Goal: Find specific page/section: Find specific page/section

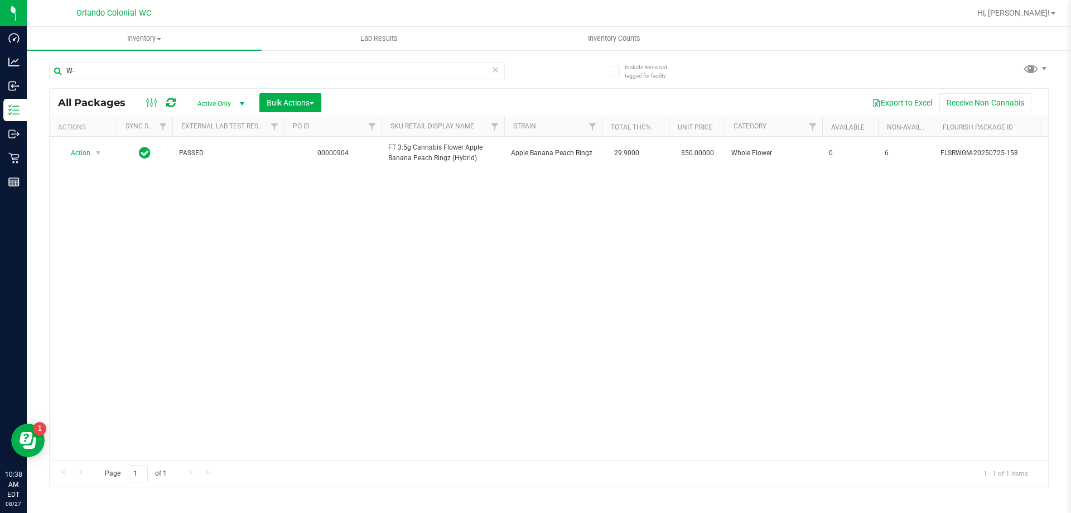
type input "W"
type input "7"
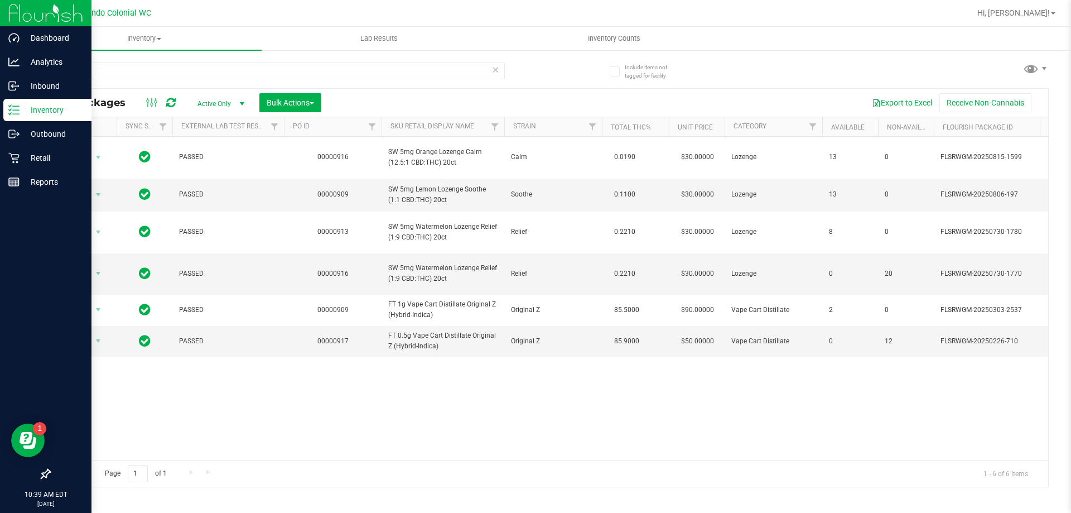
type input "oze"
click at [39, 158] on p "Retail" at bounding box center [53, 157] width 67 height 13
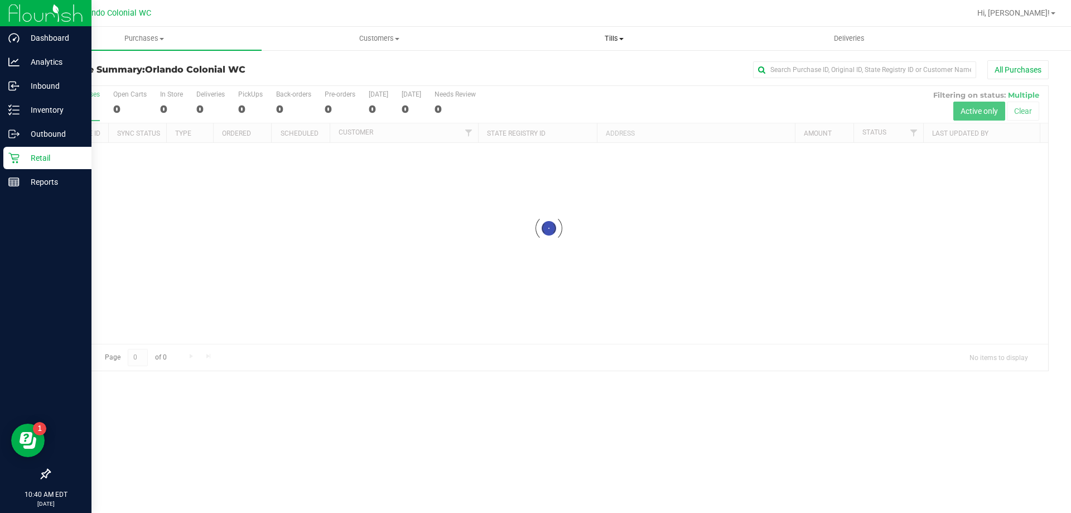
click at [604, 40] on span "Tills" at bounding box center [614, 38] width 234 height 10
click at [595, 66] on li "Manage tills" at bounding box center [614, 67] width 235 height 13
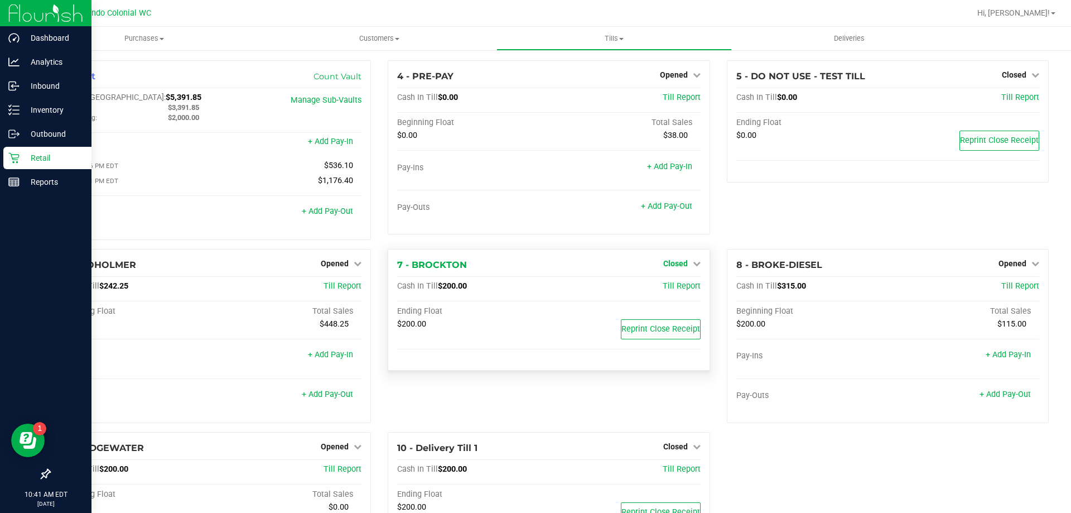
click at [677, 268] on span "Closed" at bounding box center [675, 263] width 25 height 9
click at [677, 288] on link "Open Till" at bounding box center [676, 286] width 30 height 9
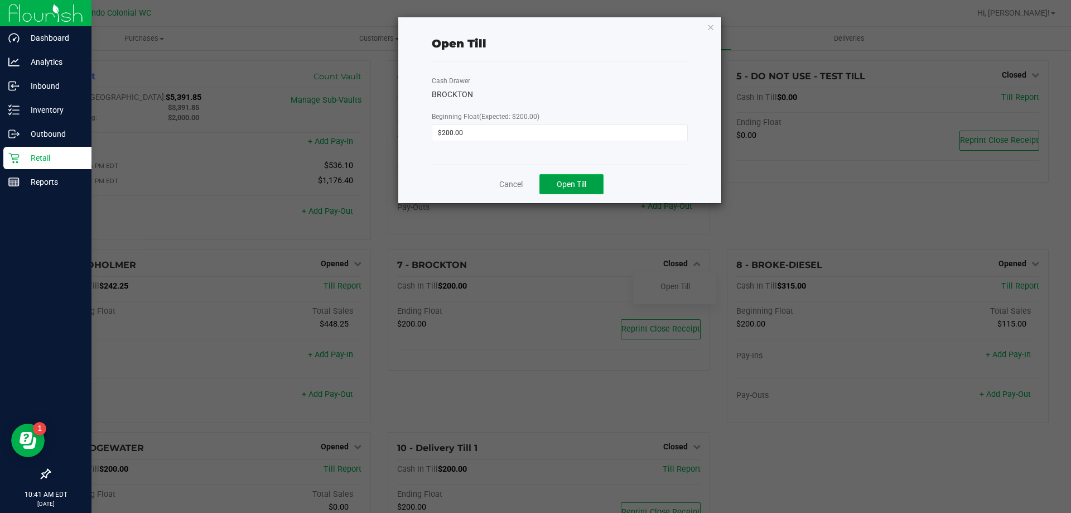
click at [584, 186] on span "Open Till" at bounding box center [572, 184] width 30 height 9
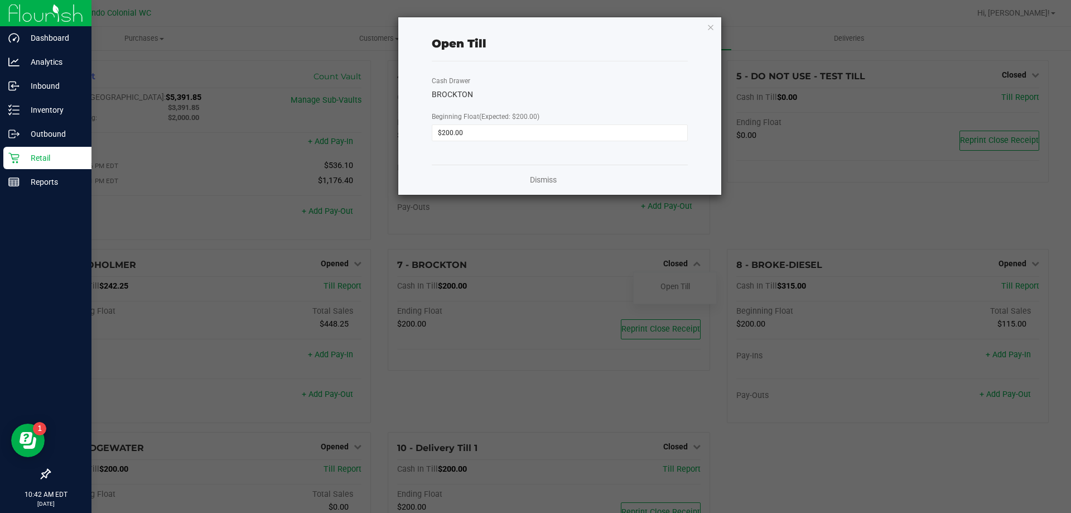
click at [563, 175] on div "Dismiss" at bounding box center [560, 180] width 256 height 30
click at [545, 175] on link "Dismiss" at bounding box center [543, 180] width 27 height 12
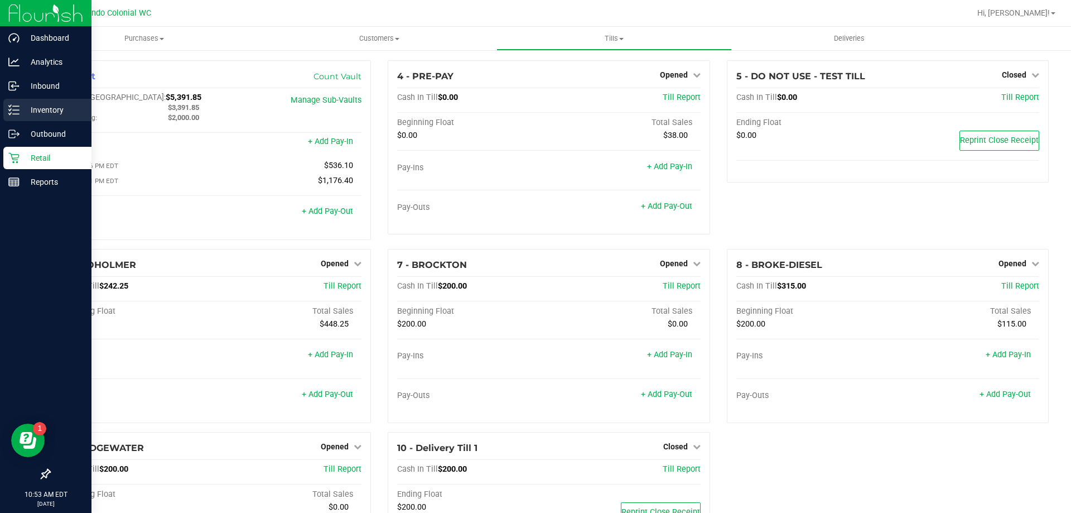
click at [15, 111] on icon at bounding box center [13, 109] width 11 height 11
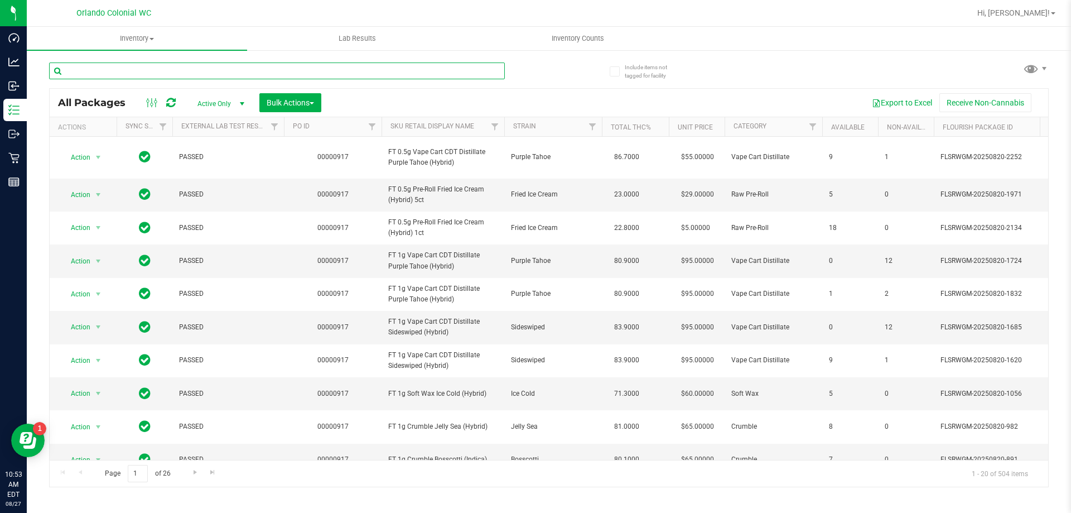
click at [190, 73] on input "text" at bounding box center [277, 70] width 456 height 17
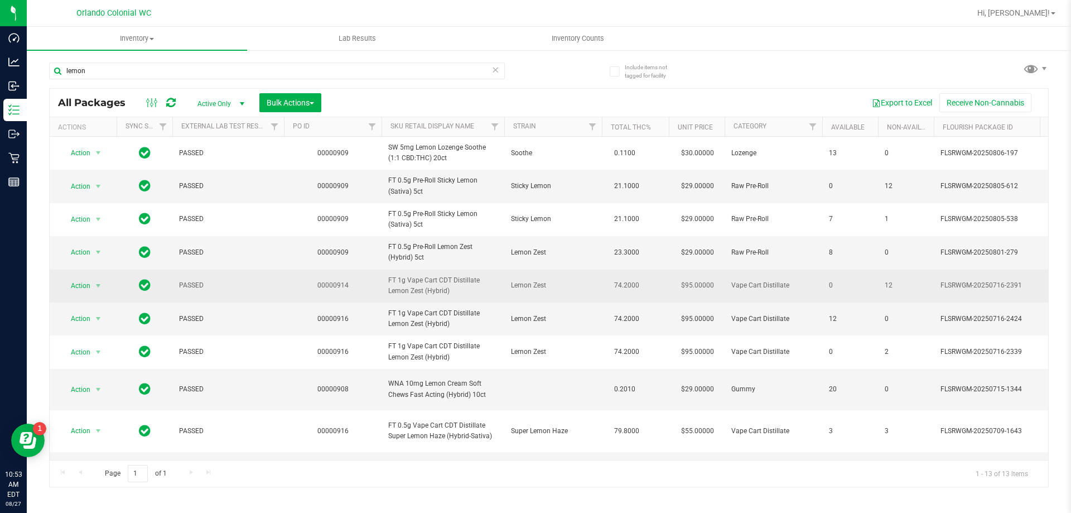
click at [426, 296] on span "FT 1g Vape Cart CDT Distillate Lemon Zest (Hybrid)" at bounding box center [442, 285] width 109 height 21
copy tr "FT 1g Vape Cart CDT Distillate Lemon Zest (Hybrid)"
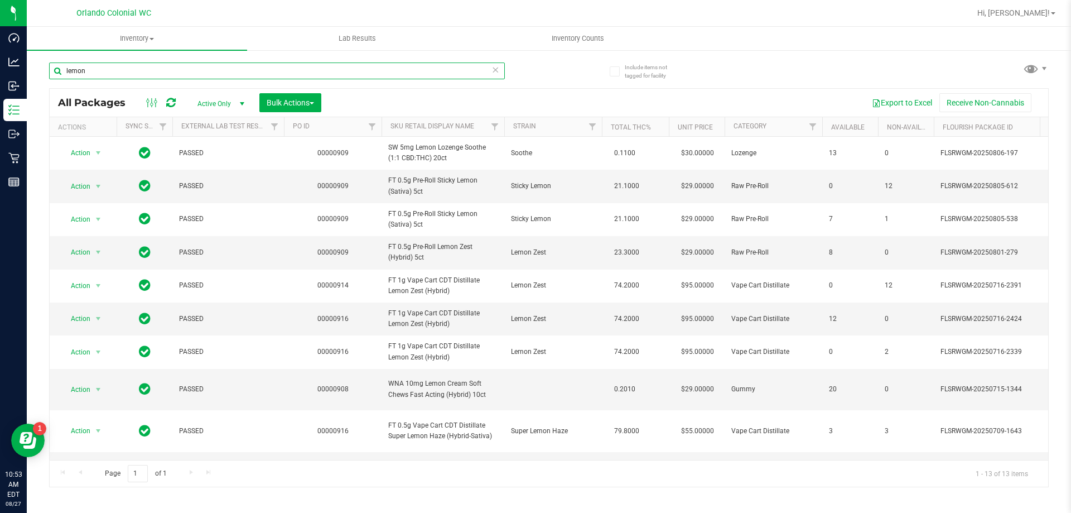
click at [93, 71] on input "lemon" at bounding box center [277, 70] width 456 height 17
paste input "FT 1g Vape Cart CDT Distillate Lemon Zest (Hybrid)"
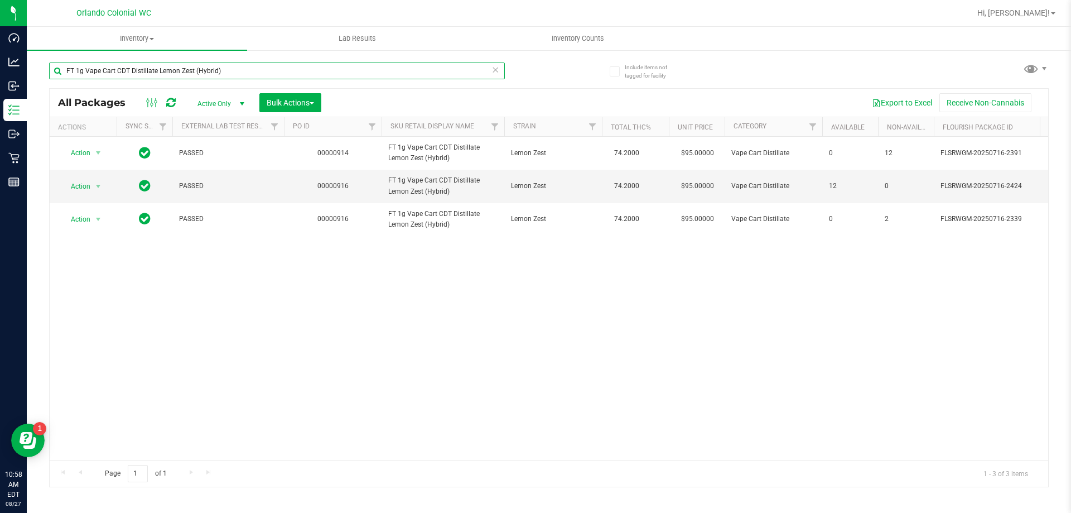
type input "FT 1g Vape Cart CDT Distillate Lemon Zest (Hybrid)"
